Goal: Obtain resource: Download file/media

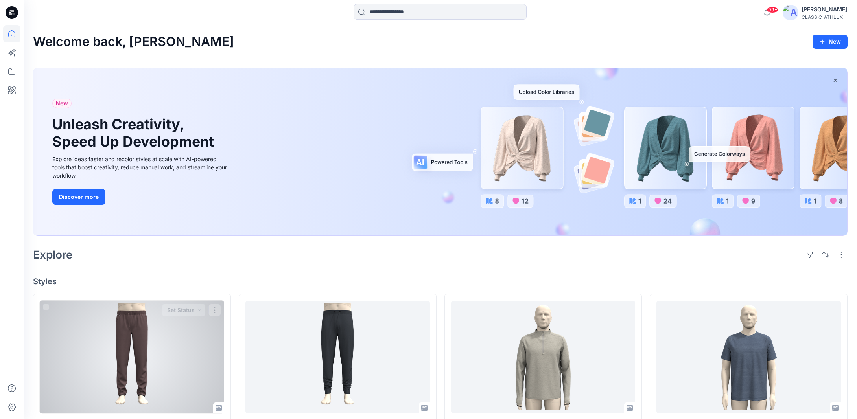
scroll to position [118, 0]
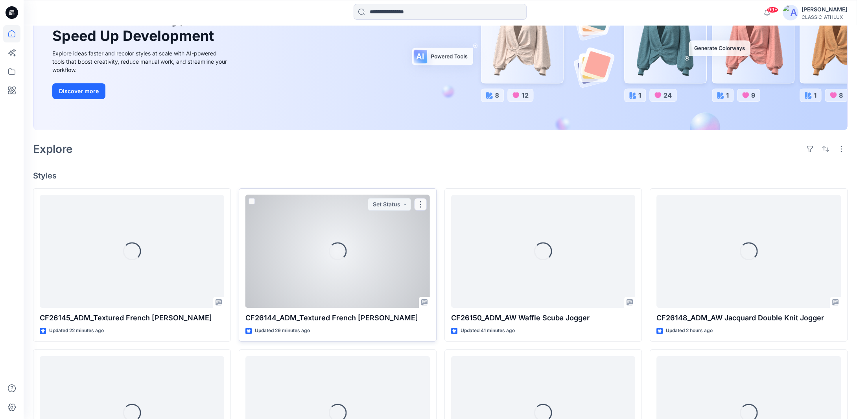
scroll to position [118, 0]
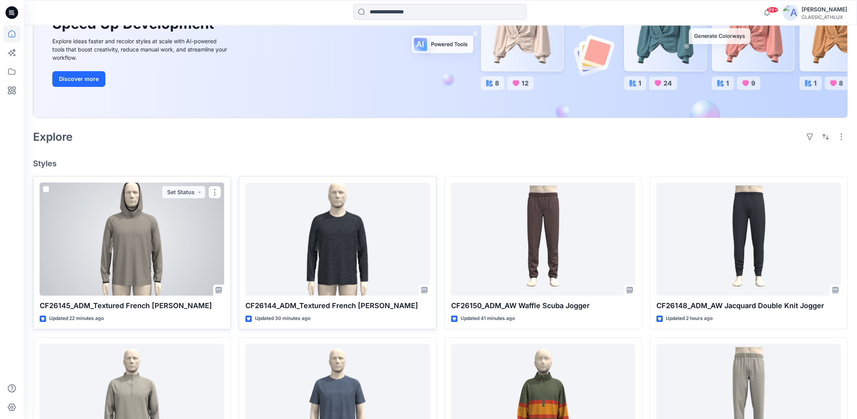
click at [185, 276] on div at bounding box center [132, 239] width 185 height 113
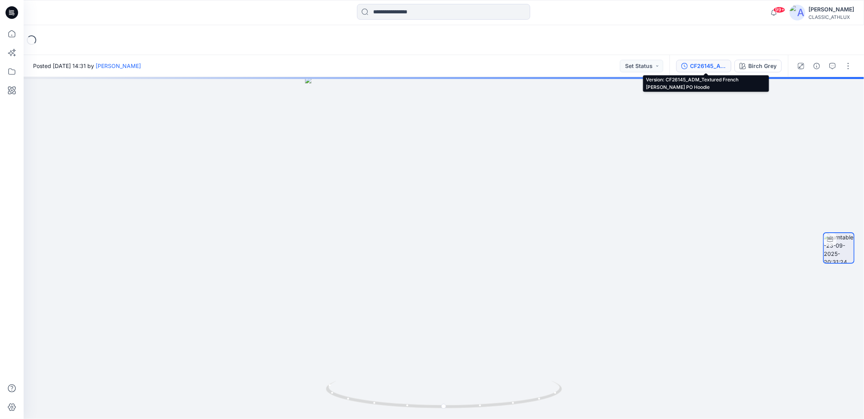
click at [705, 66] on div "CF26145_ADM_Textured French Terry PO Hoodie" at bounding box center [708, 66] width 36 height 9
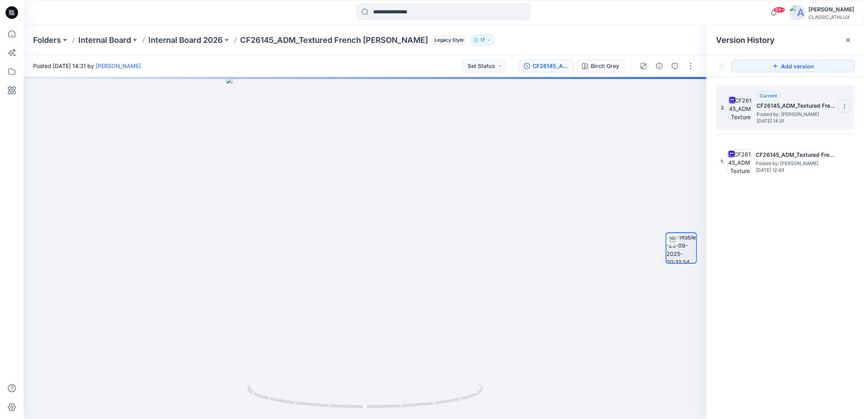
click at [844, 106] on icon at bounding box center [844, 106] width 6 height 6
click at [805, 125] on span "Download Source BW File" at bounding box center [805, 121] width 66 height 9
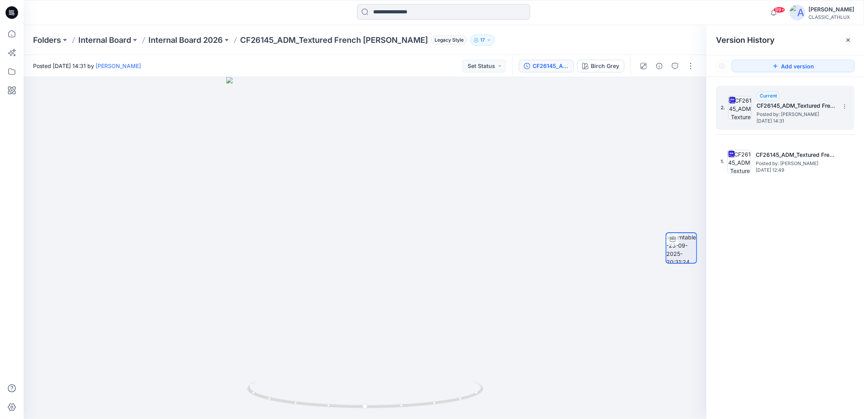
click at [384, 13] on input at bounding box center [443, 12] width 173 height 16
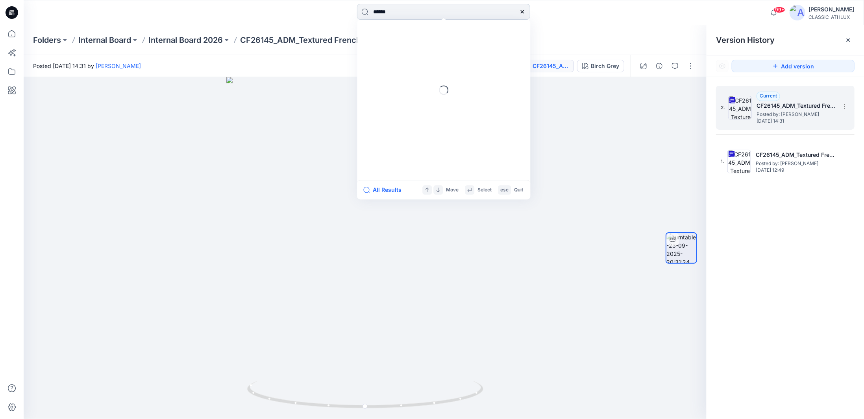
type input "*******"
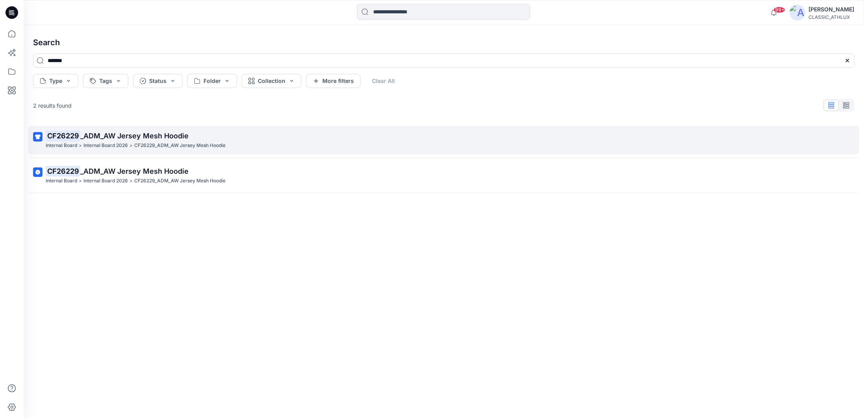
click at [220, 148] on p "CF26229_ADM_AW Jersey Mesh Hoodie" at bounding box center [179, 146] width 91 height 8
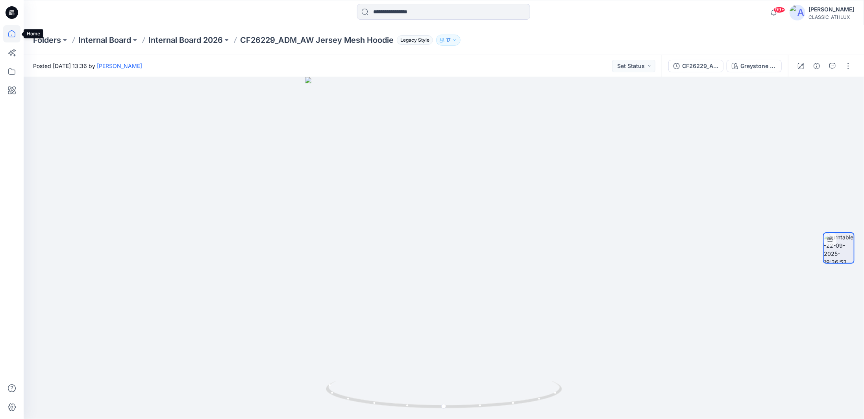
click at [10, 31] on icon at bounding box center [11, 33] width 17 height 17
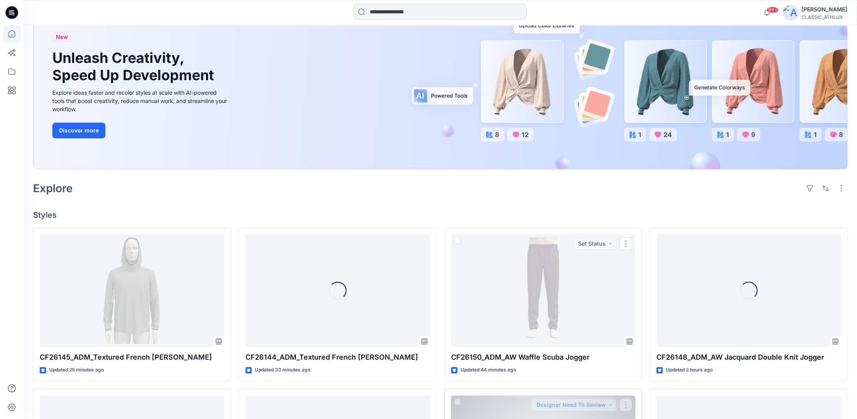
scroll to position [157, 0]
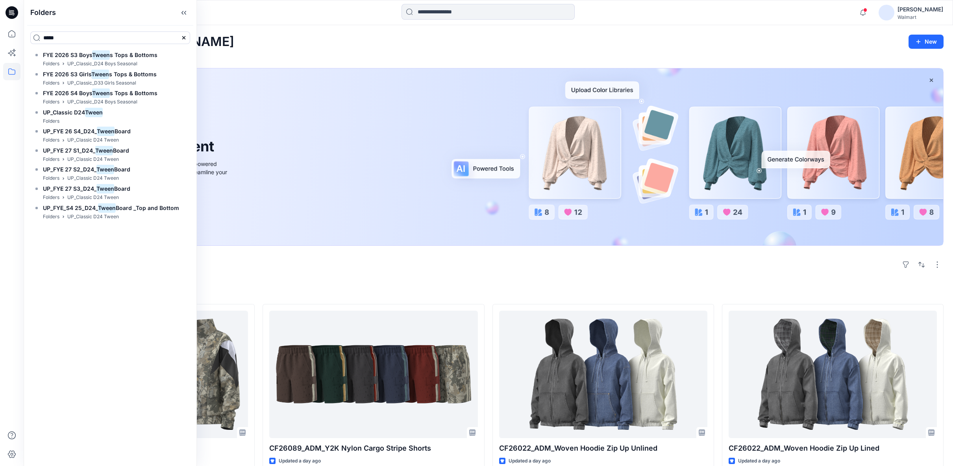
scroll to position [175, 0]
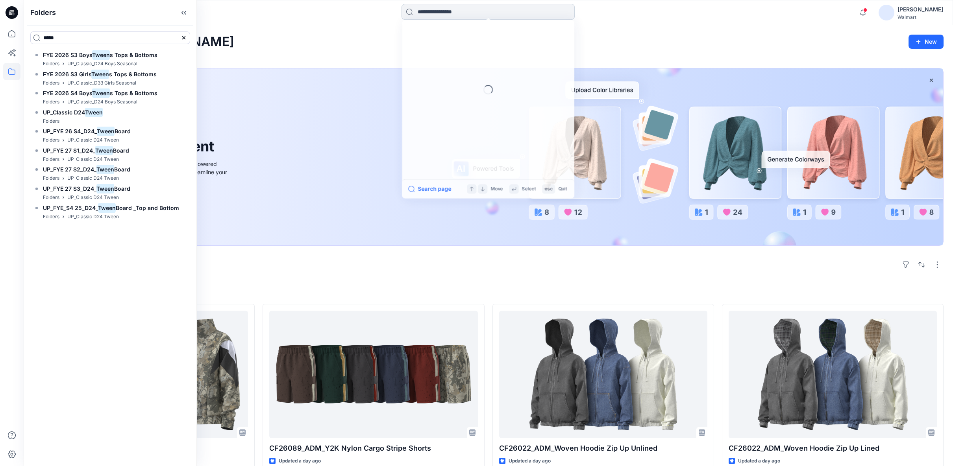
click at [421, 14] on input at bounding box center [487, 12] width 173 height 16
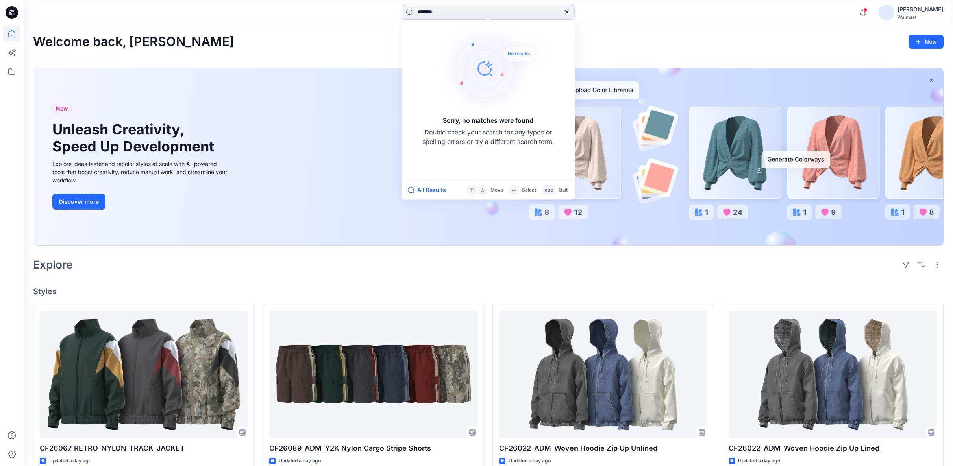
type input "*******"
